Goal: Information Seeking & Learning: Learn about a topic

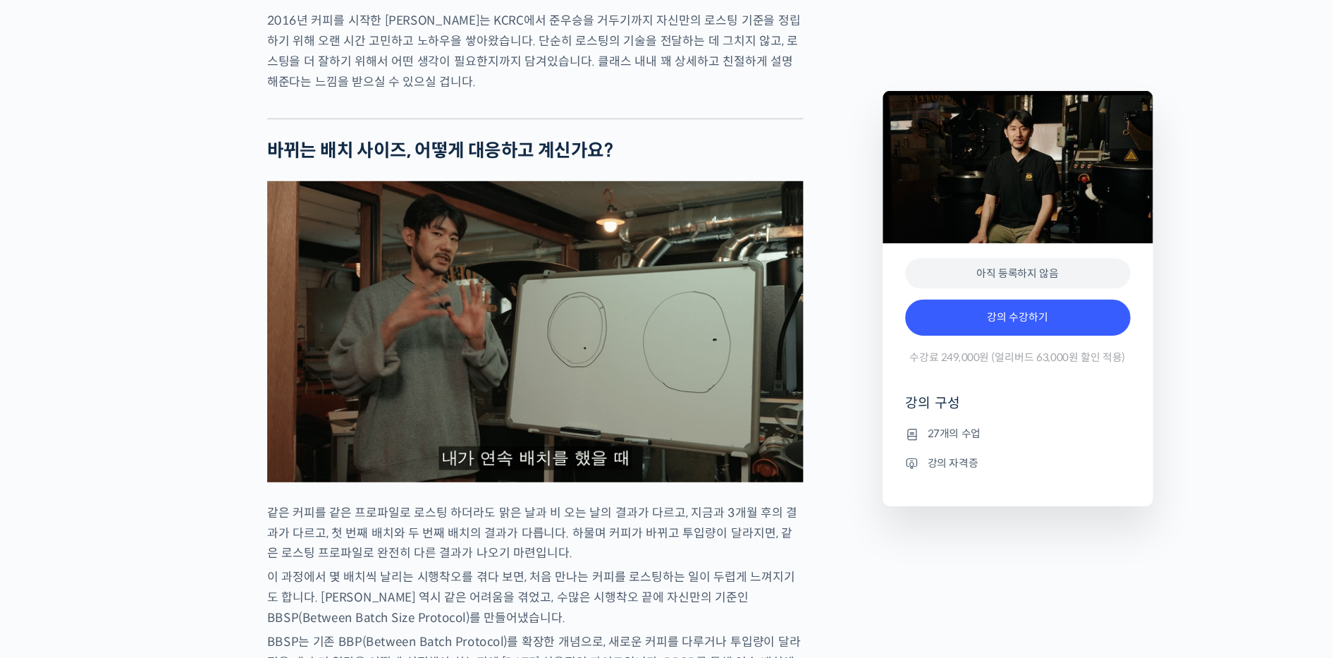
scroll to position [1252, 0]
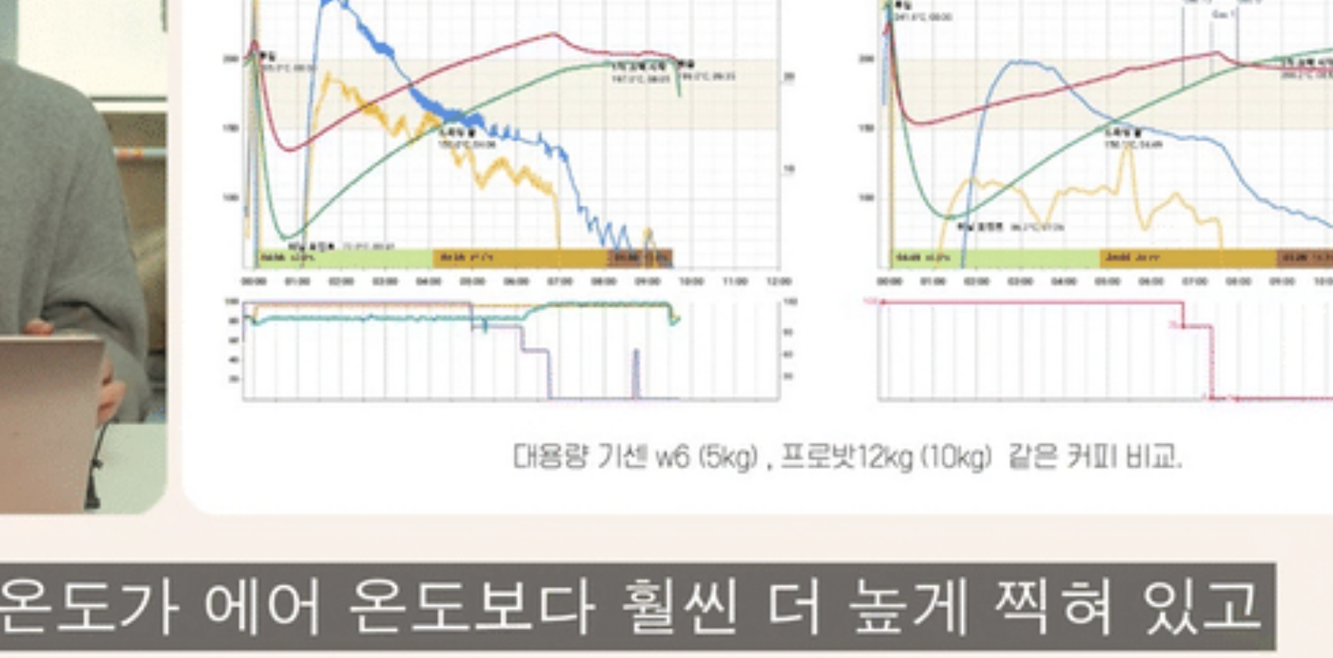
click at [551, 459] on img at bounding box center [502, 393] width 503 height 283
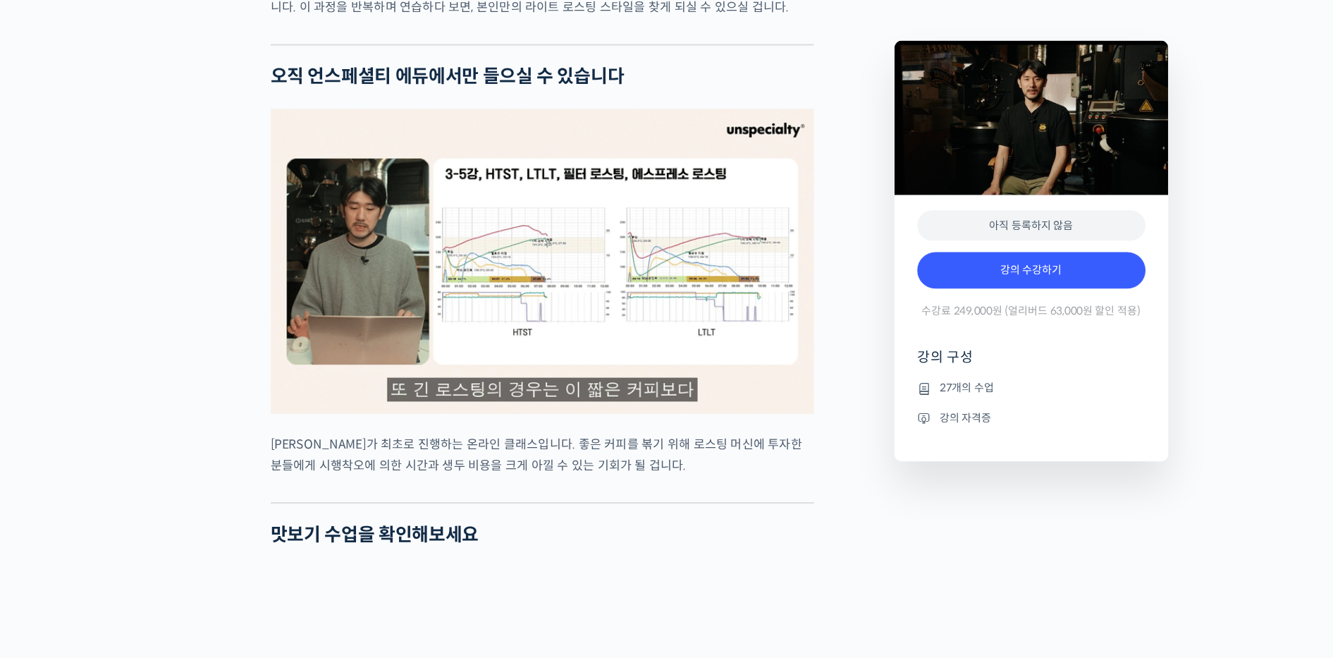
scroll to position [3163, 0]
